Goal: Information Seeking & Learning: Find specific fact

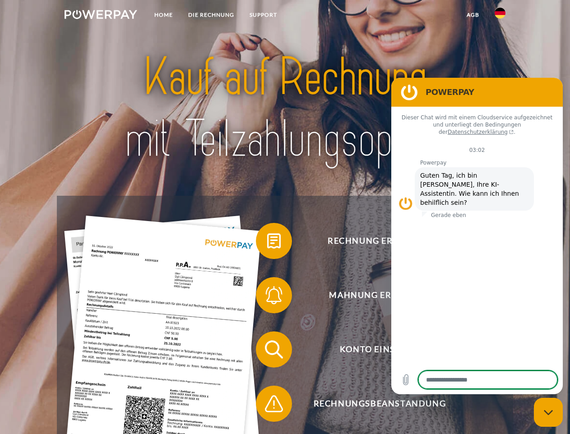
click at [101, 16] on img at bounding box center [101, 14] width 73 height 9
click at [500, 16] on img at bounding box center [500, 13] width 11 height 11
click at [473, 15] on link "agb" at bounding box center [473, 15] width 28 height 16
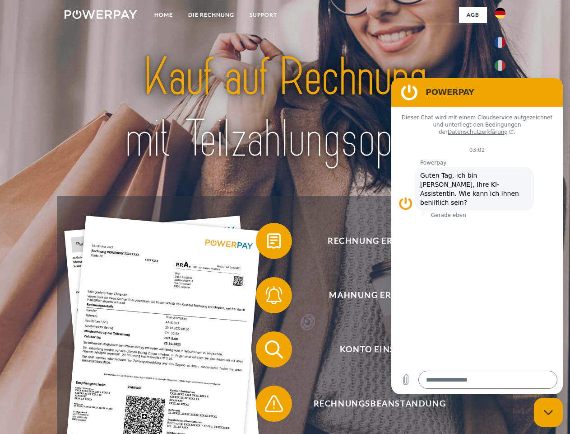
click at [267, 243] on span at bounding box center [260, 240] width 45 height 45
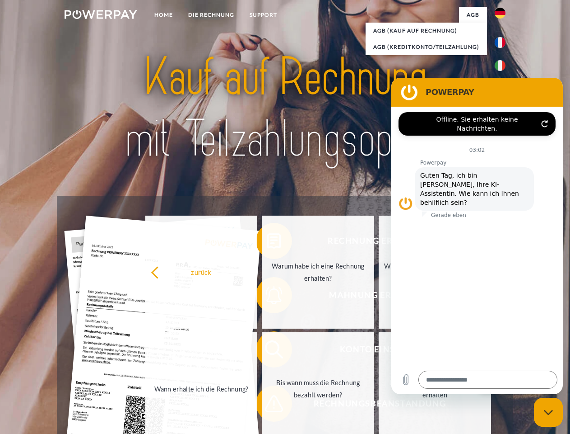
click at [267, 297] on div "Rechnung erhalten? Mahnung erhalten? Konto einsehen" at bounding box center [285, 376] width 456 height 361
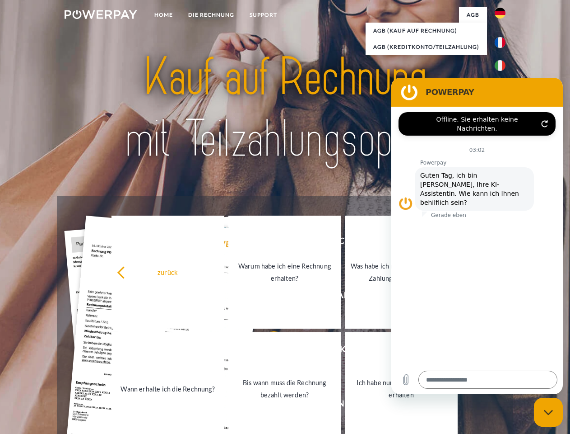
click at [267, 351] on link "Bis wann muss die Rechnung bezahlt werden?" at bounding box center [285, 388] width 112 height 113
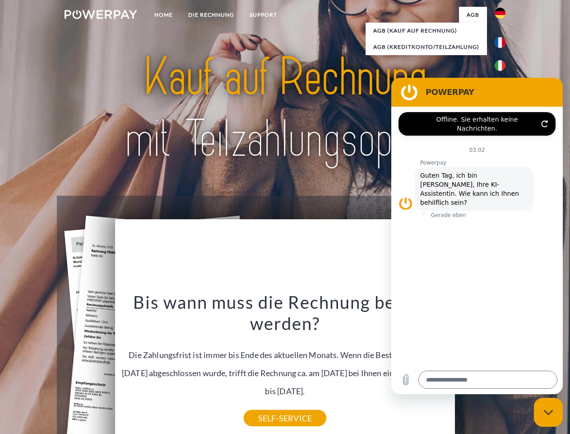
click at [267, 405] on div "Bis wann muss die Rechnung bezahlt werden? Die Zahlungsfrist ist immer bis Ende…" at bounding box center [286, 354] width 330 height 127
click at [549, 412] on icon "Messaging-Fenster schließen" at bounding box center [548, 412] width 9 height 6
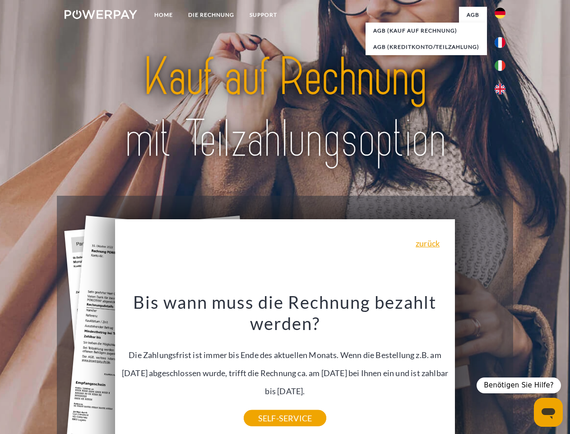
type textarea "*"
